Goal: Navigation & Orientation: Find specific page/section

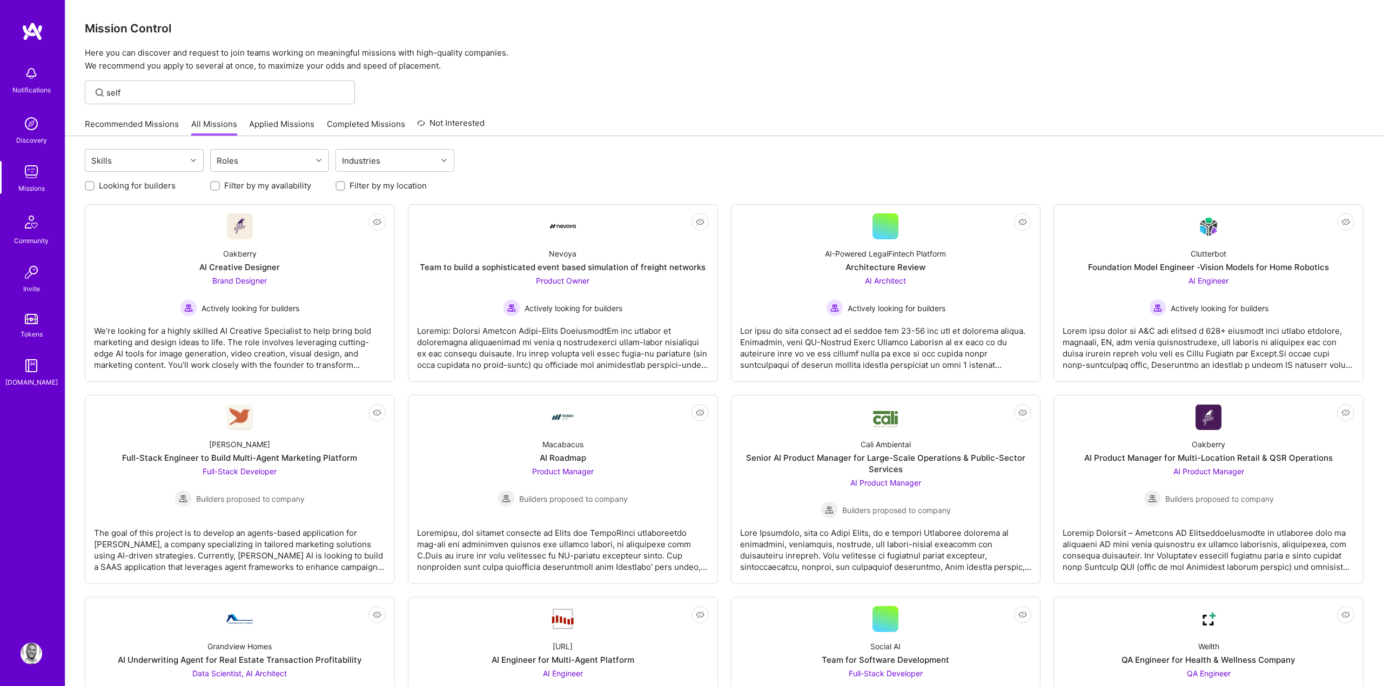
click at [39, 179] on img at bounding box center [32, 172] width 22 height 22
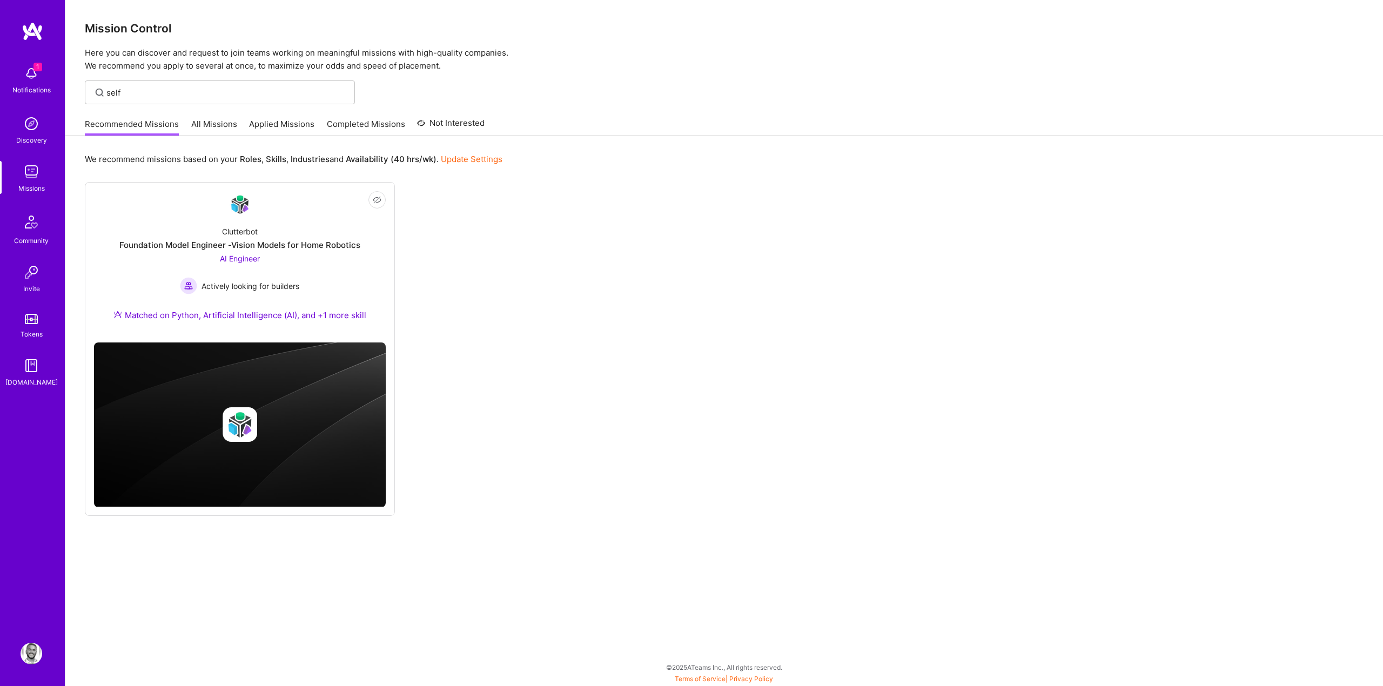
click at [30, 76] on img at bounding box center [32, 74] width 22 height 22
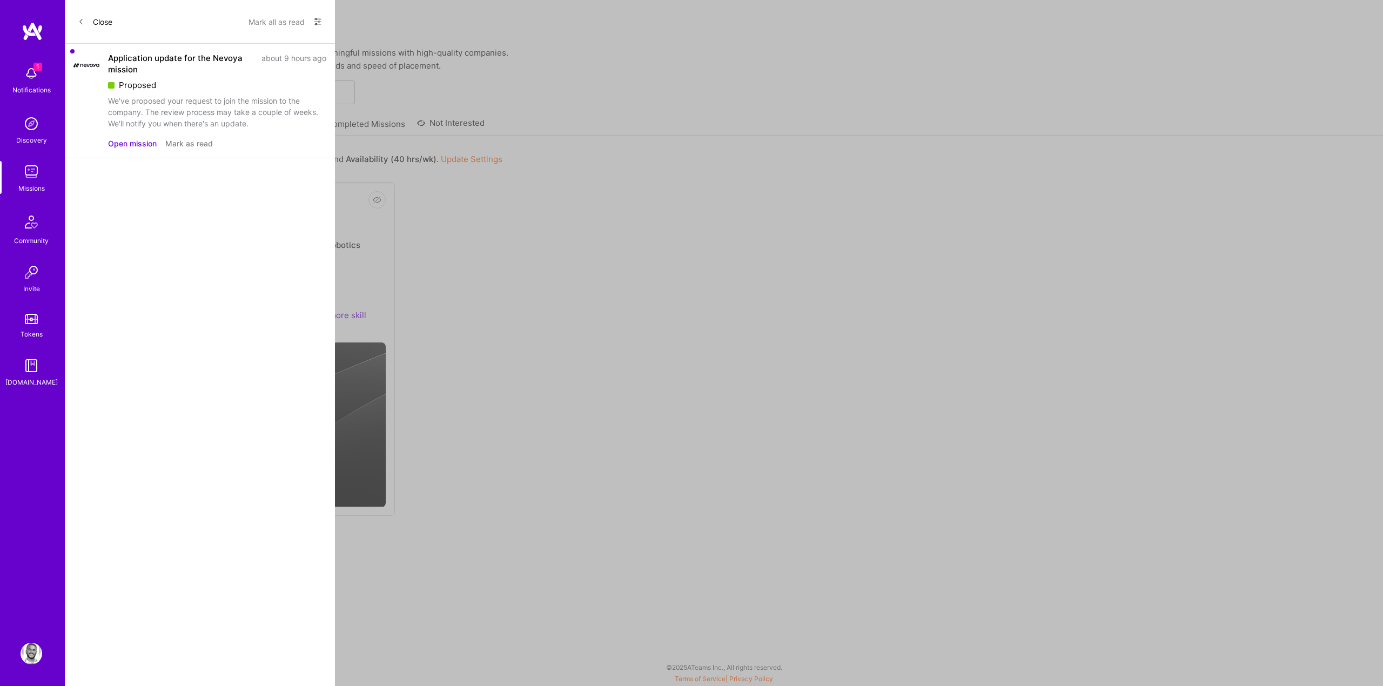
click at [81, 243] on div "Close Mark all as read Show all notifications Show unread notifications only Ap…" at bounding box center [200, 343] width 270 height 686
click at [30, 173] on img at bounding box center [32, 172] width 22 height 22
